Goal: Information Seeking & Learning: Learn about a topic

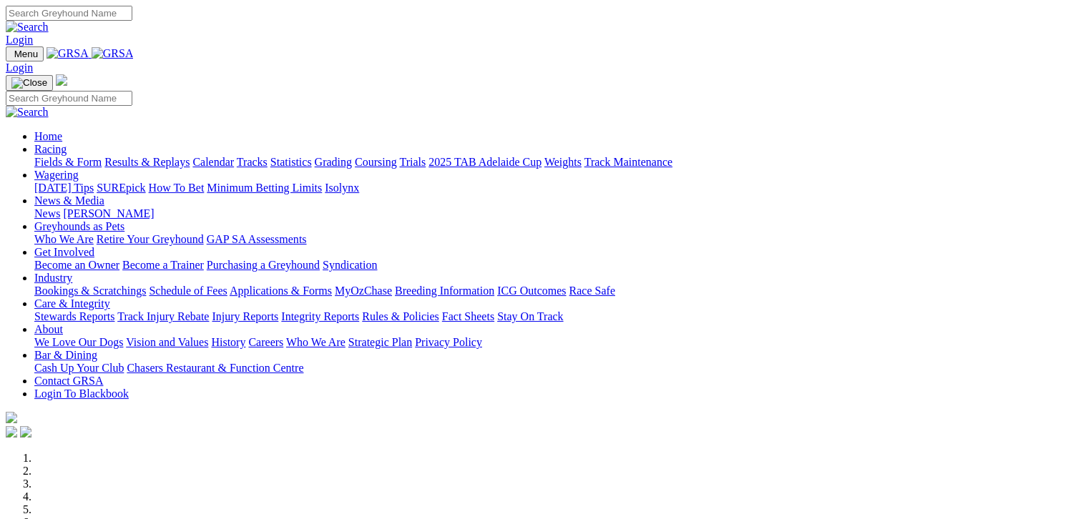
click at [132, 156] on link "Results & Replays" at bounding box center [146, 162] width 85 height 12
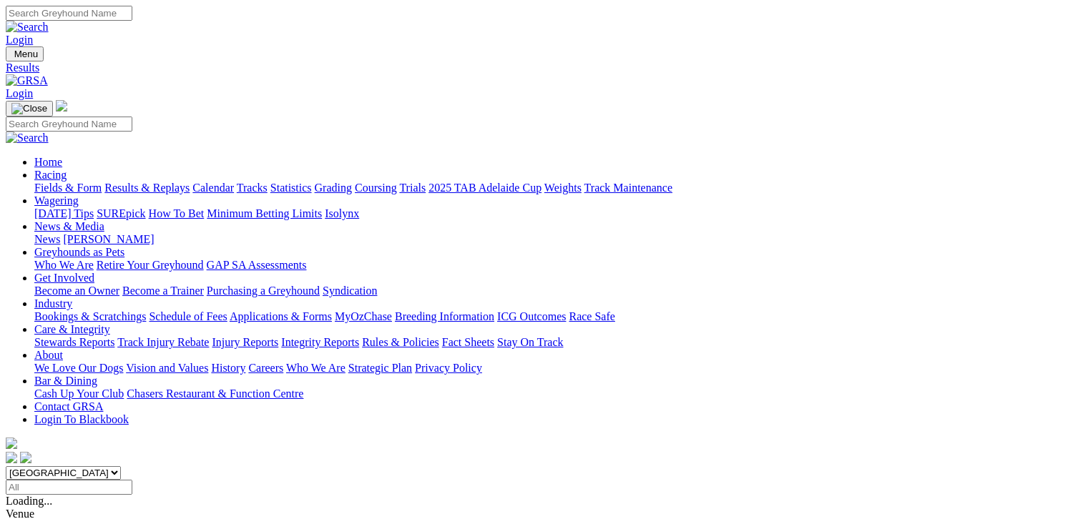
scroll to position [72, 0]
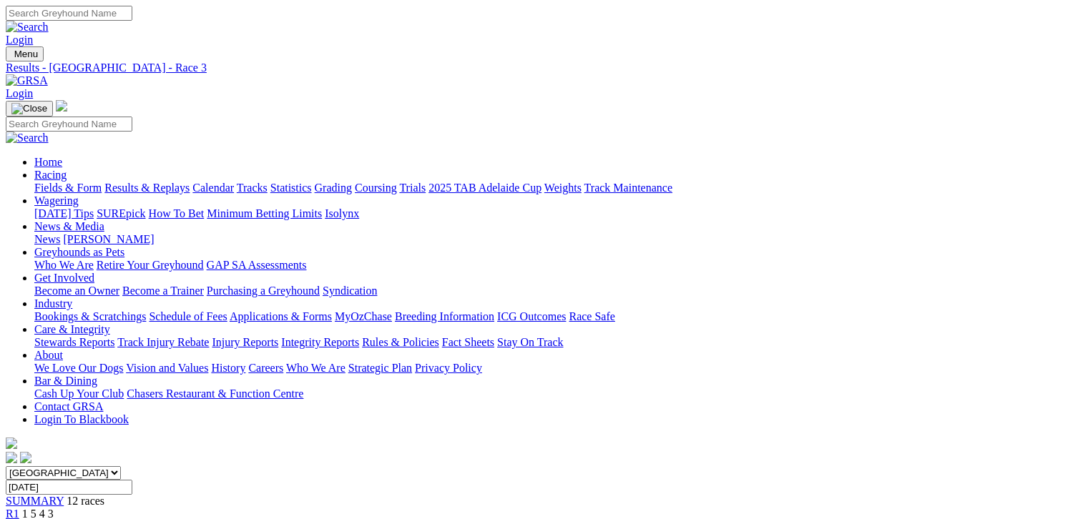
scroll to position [215, 0]
